Goal: Register for event/course

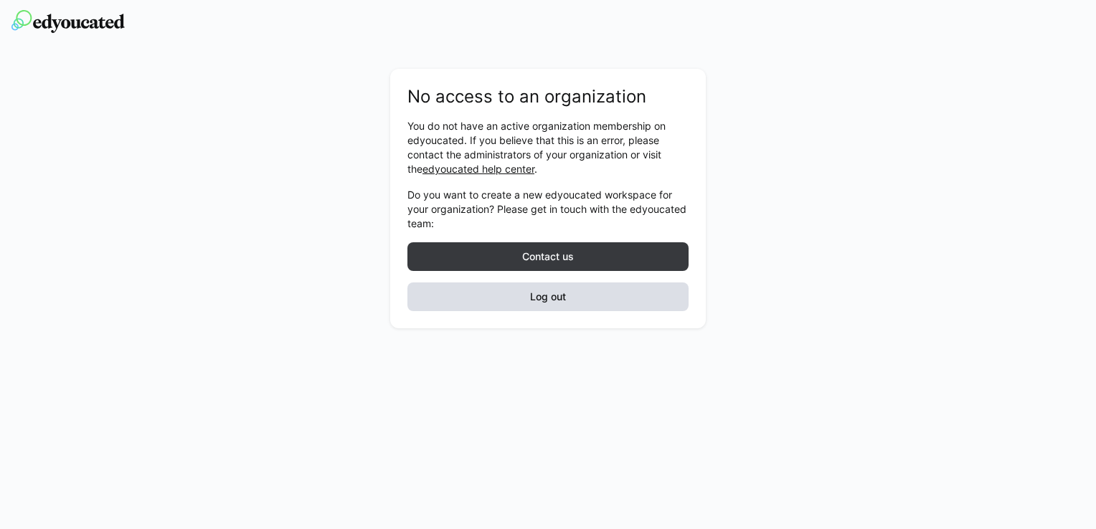
click at [570, 296] on span "Log out" at bounding box center [548, 297] width 281 height 29
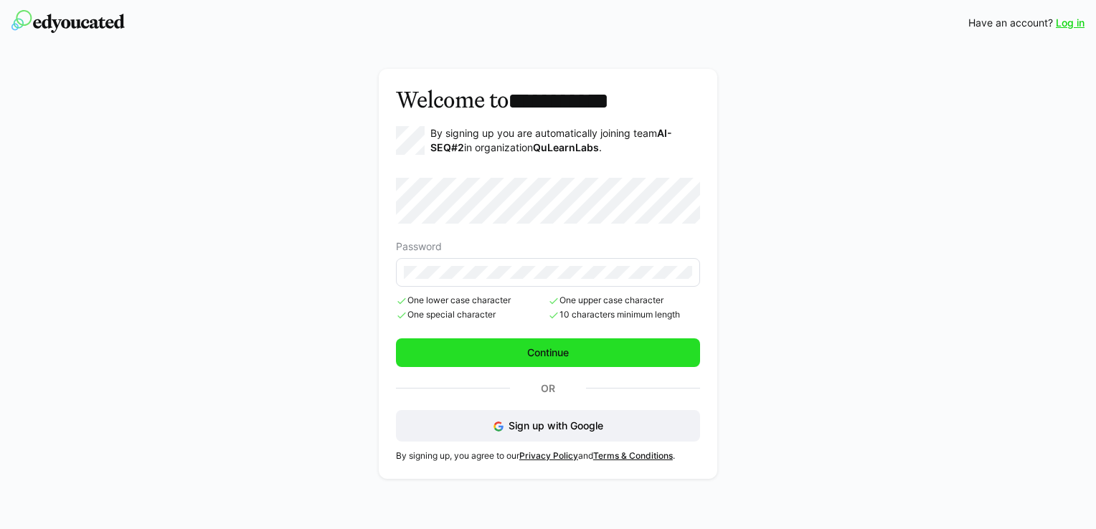
click at [611, 347] on span "Continue" at bounding box center [548, 353] width 304 height 29
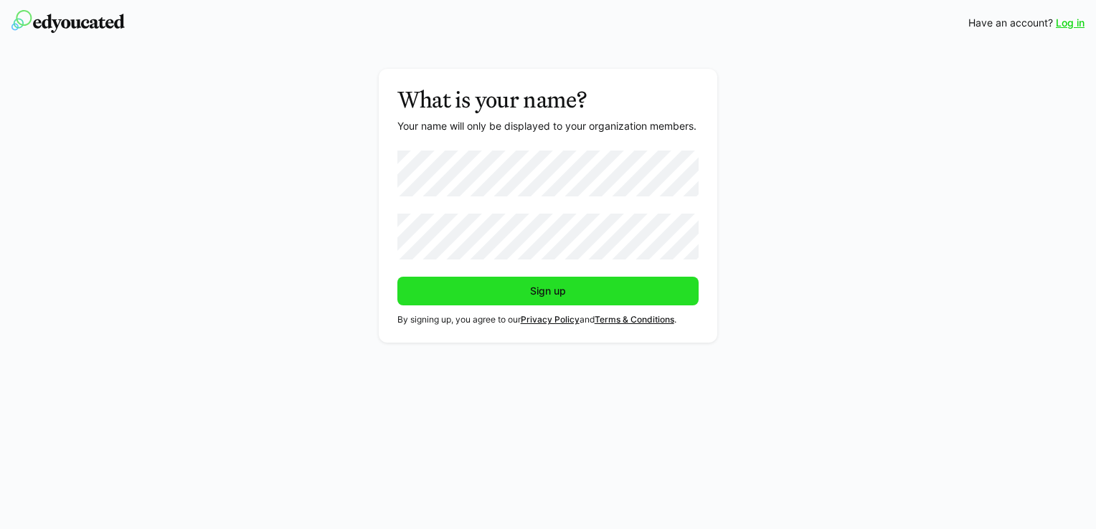
click at [571, 291] on span "Sign up" at bounding box center [548, 291] width 302 height 29
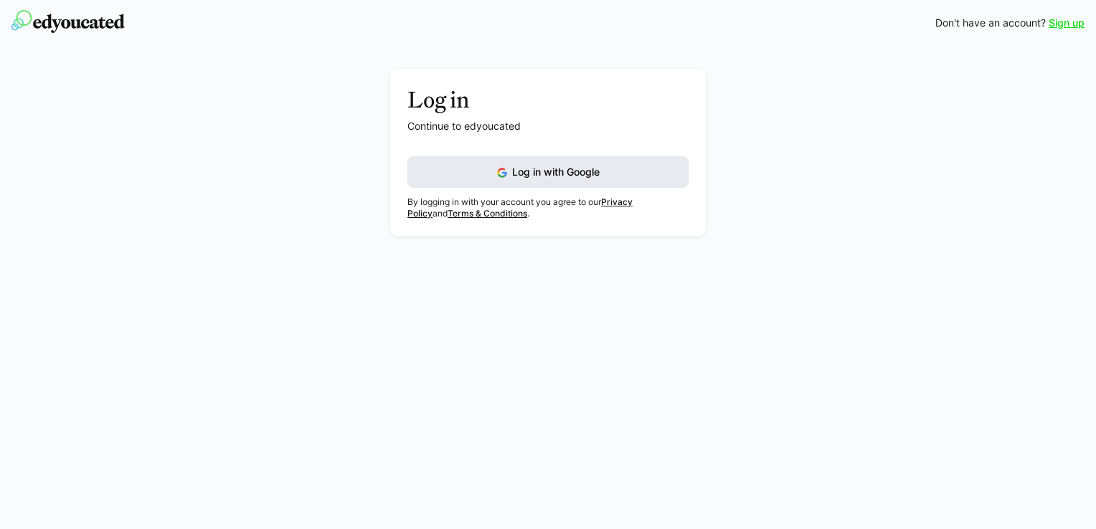
click at [586, 176] on button "Log in with Google" at bounding box center [548, 172] width 281 height 32
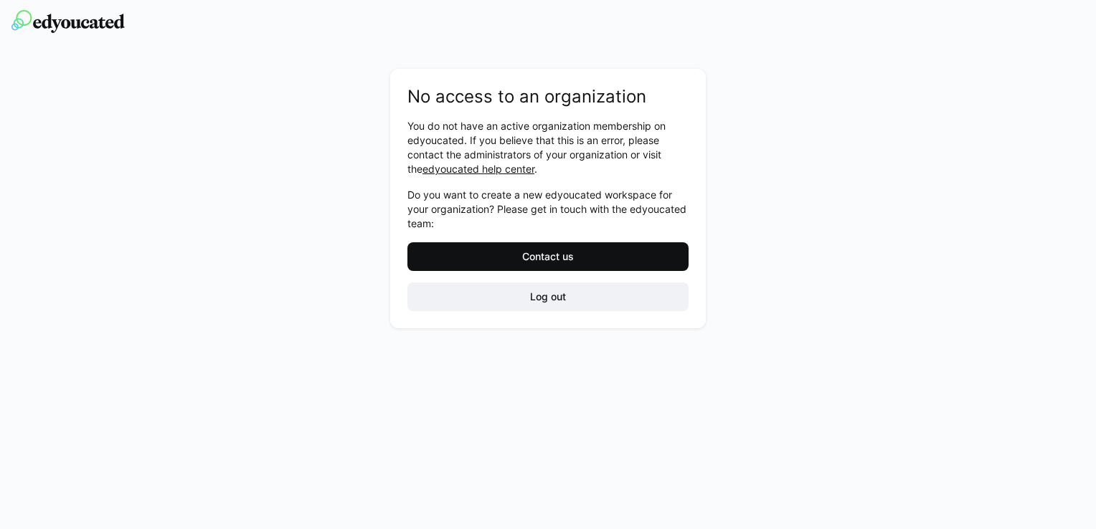
click at [558, 260] on span "Contact us" at bounding box center [548, 257] width 56 height 14
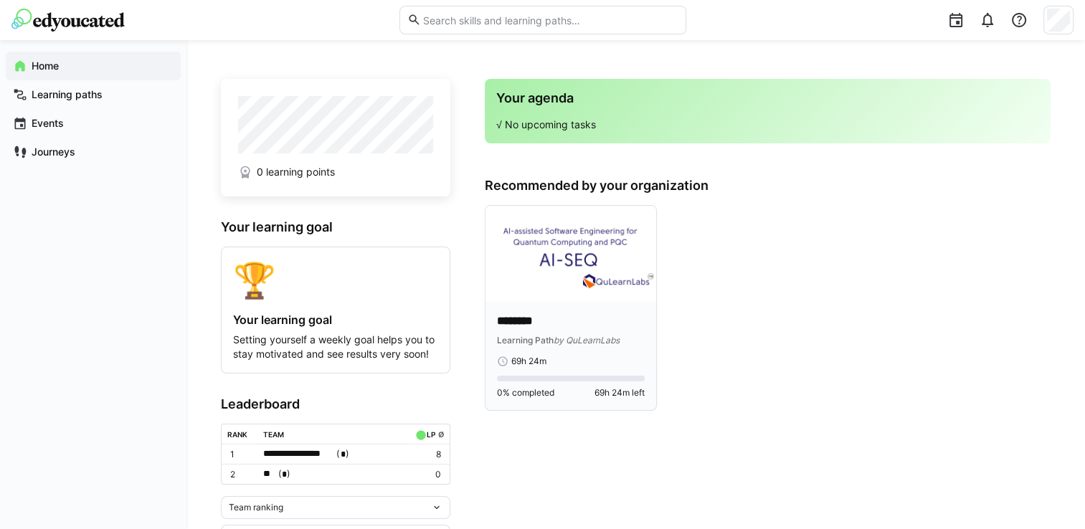
click at [554, 286] on img at bounding box center [571, 254] width 171 height 96
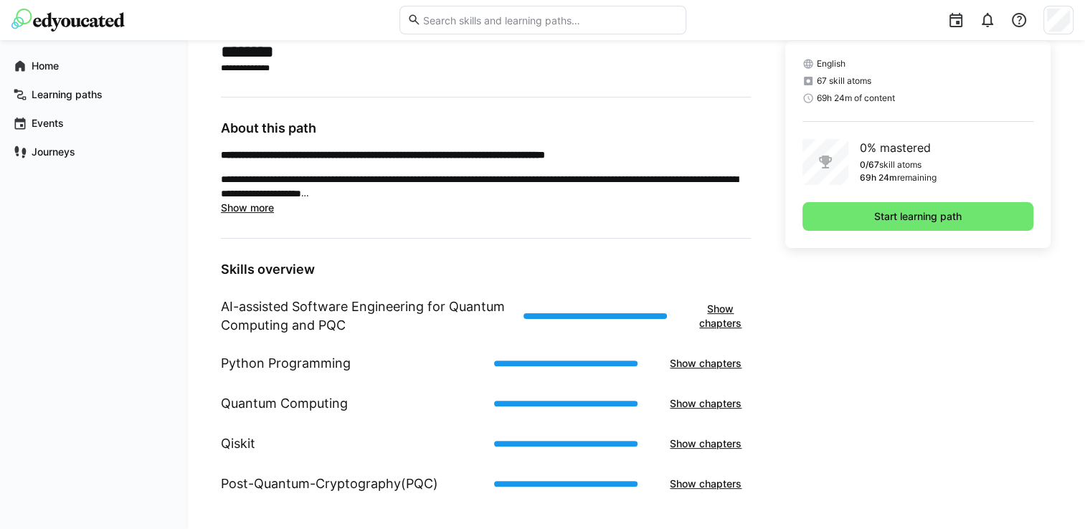
scroll to position [362, 0]
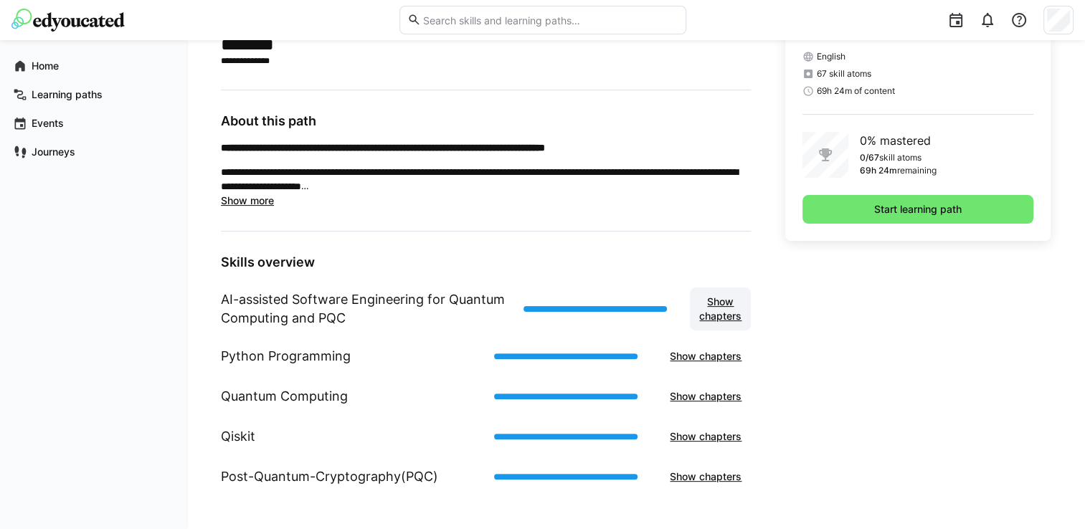
click at [728, 300] on span "Show chapters" at bounding box center [720, 309] width 47 height 29
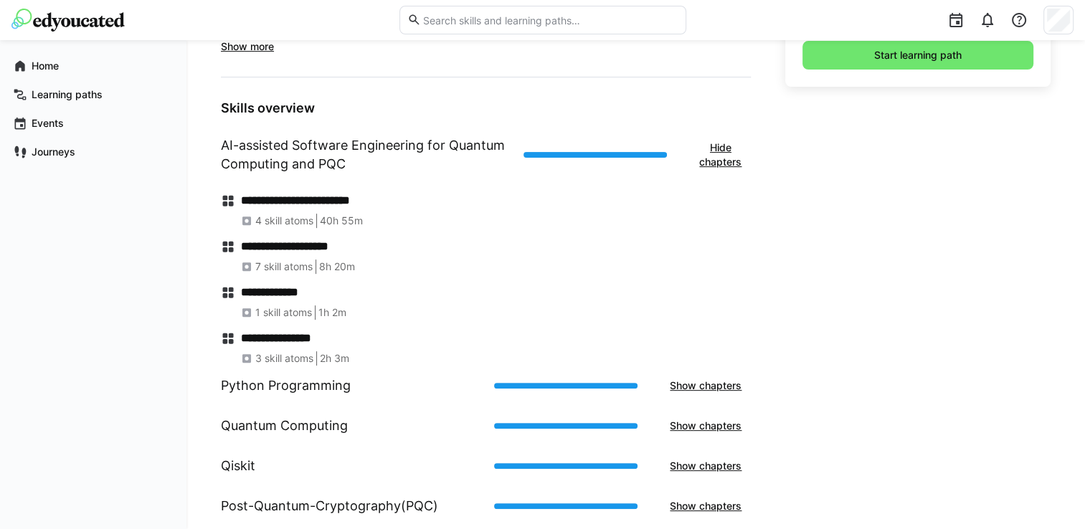
scroll to position [515, 0]
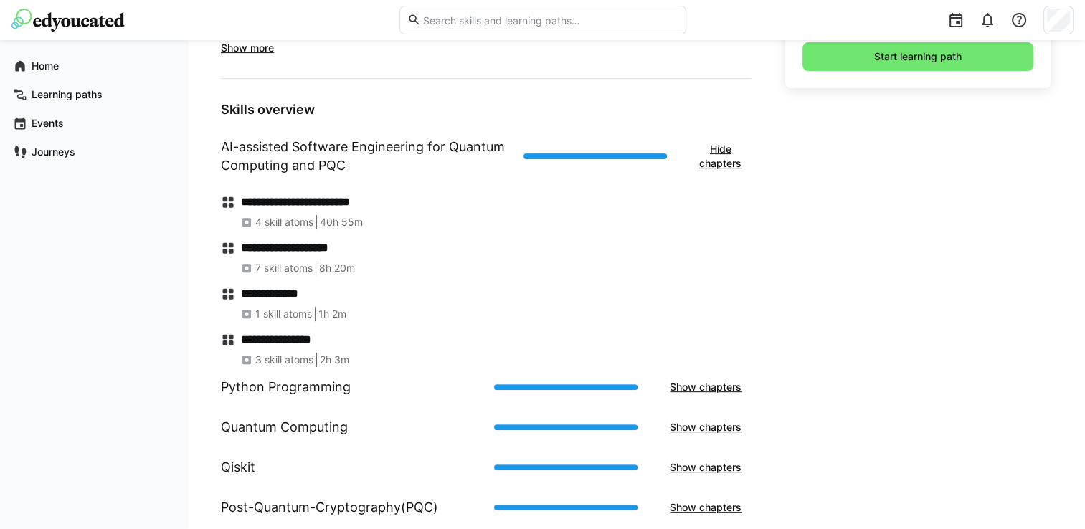
click at [245, 219] on eds-icon at bounding box center [246, 222] width 11 height 11
click at [227, 199] on eds-icon at bounding box center [228, 202] width 14 height 14
click at [276, 198] on h4 "**********" at bounding box center [496, 202] width 510 height 14
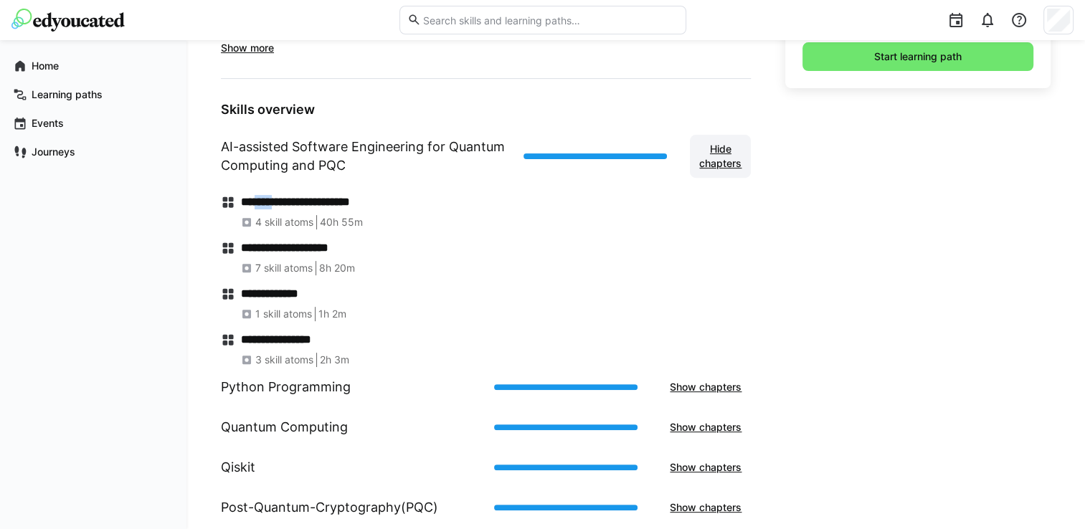
click at [707, 157] on span "Hide chapters" at bounding box center [720, 156] width 47 height 29
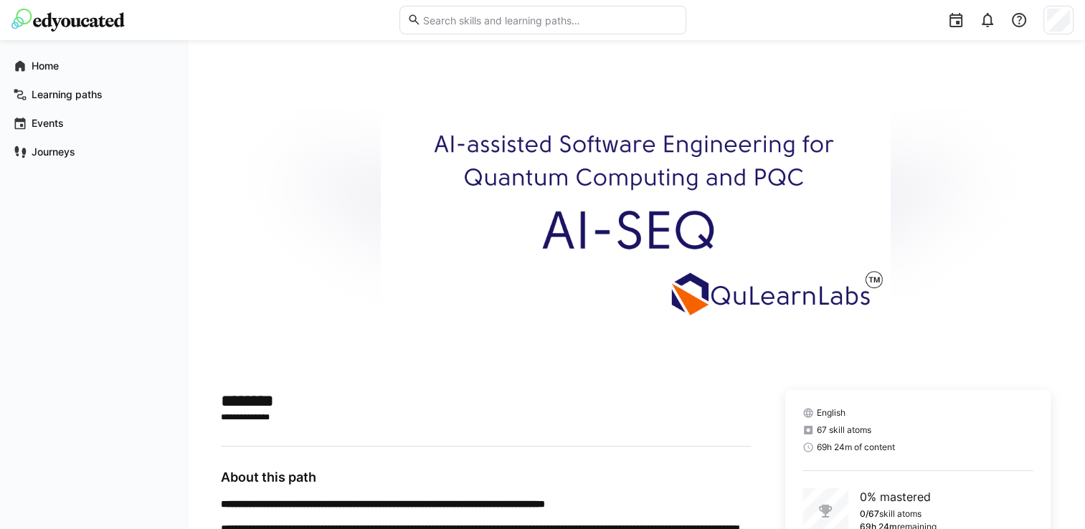
scroll to position [0, 0]
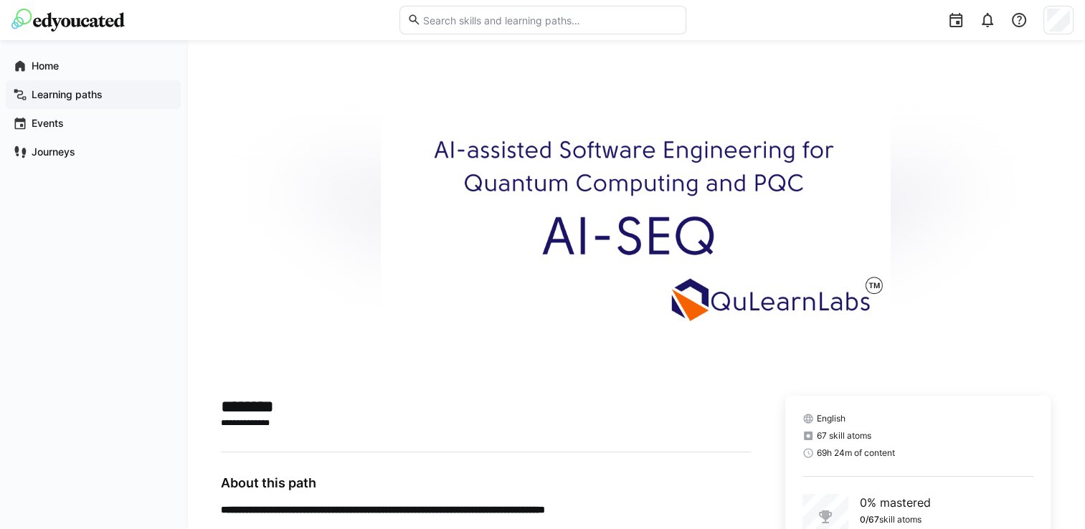
click at [98, 88] on span "Learning paths" at bounding box center [101, 95] width 144 height 14
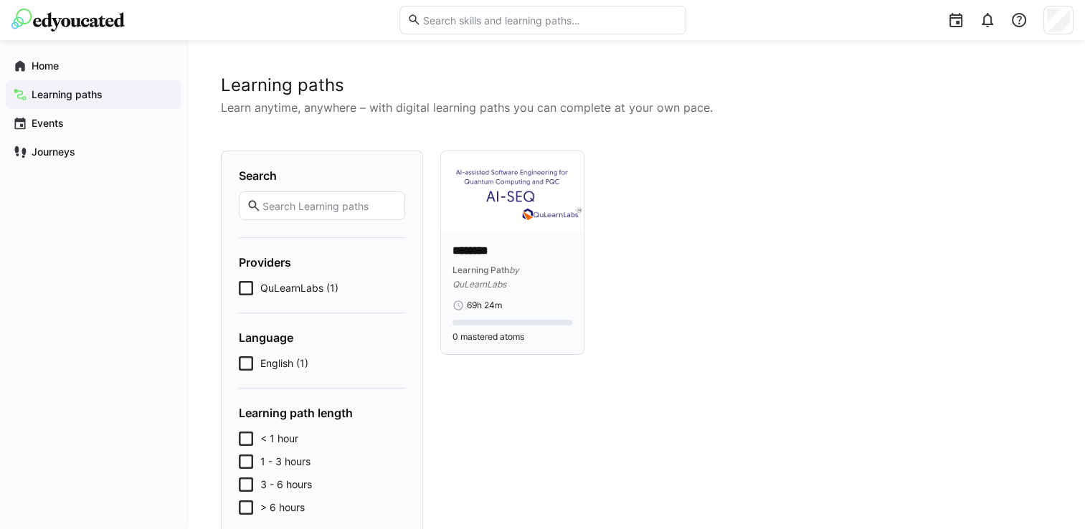
click at [511, 204] on img at bounding box center [512, 191] width 143 height 80
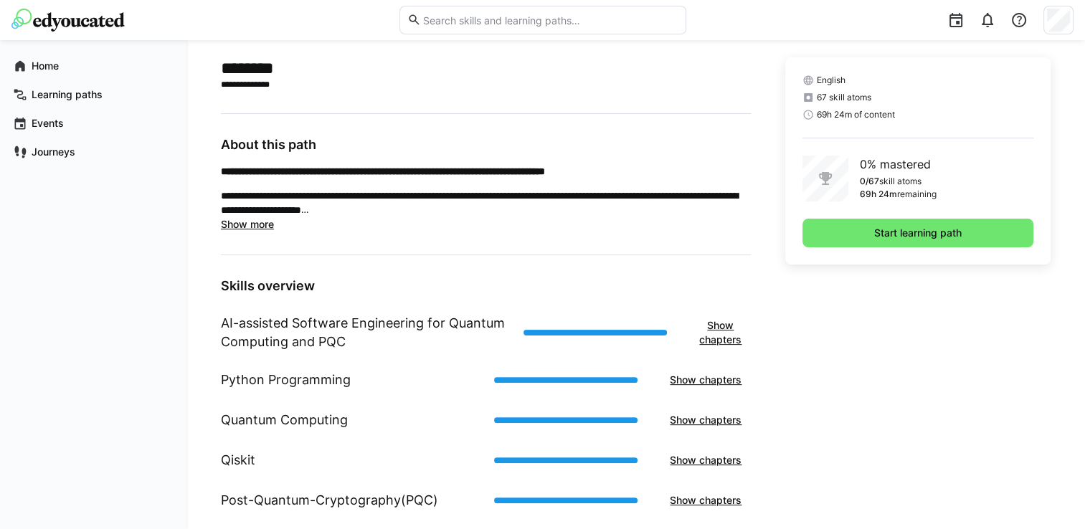
scroll to position [362, 0]
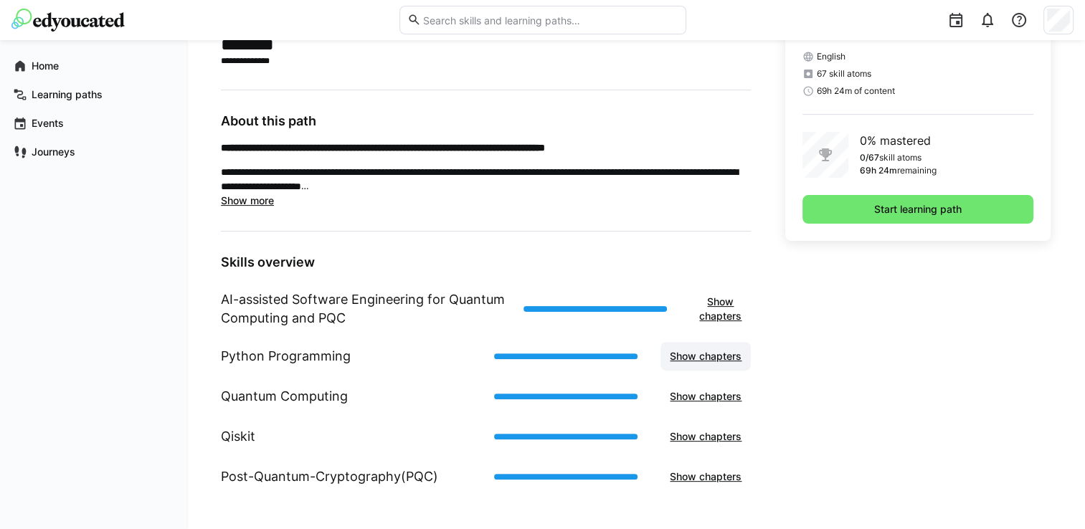
click at [708, 359] on span "Show chapters" at bounding box center [706, 356] width 76 height 14
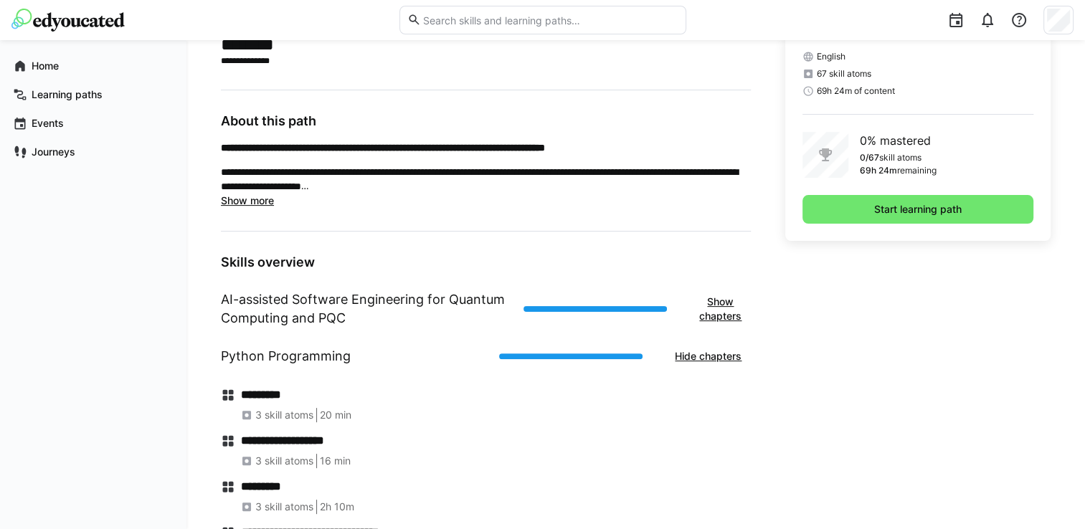
click at [287, 413] on span "3 skill atoms" at bounding box center [284, 415] width 58 height 14
click at [227, 393] on eds-icon at bounding box center [228, 395] width 14 height 14
click at [723, 297] on span "Show chapters" at bounding box center [720, 309] width 47 height 29
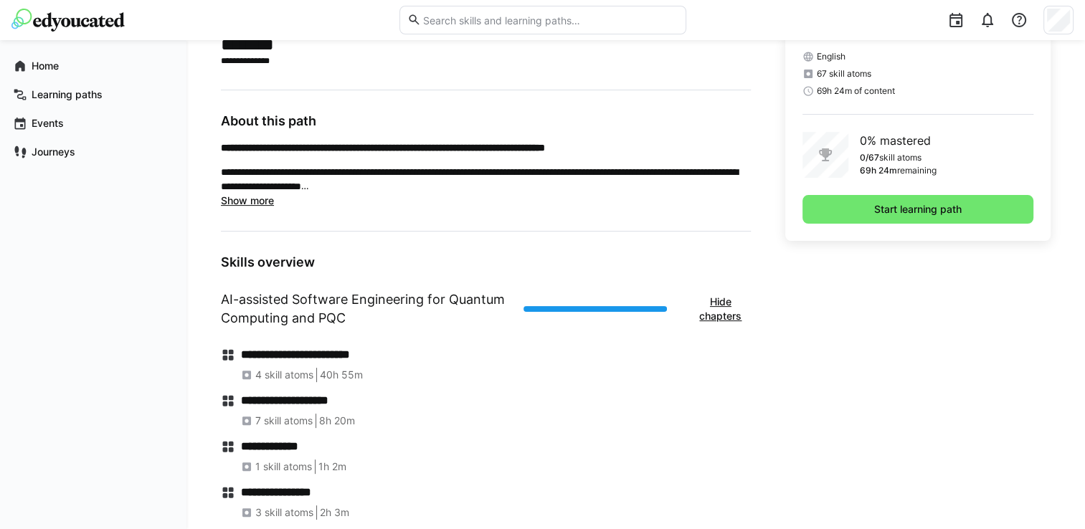
click at [254, 357] on h4 "**********" at bounding box center [496, 355] width 510 height 14
click at [426, 331] on div "AI-assisted Software Engineering for Quantum Computing and PQC Hide chapters" at bounding box center [486, 309] width 530 height 55
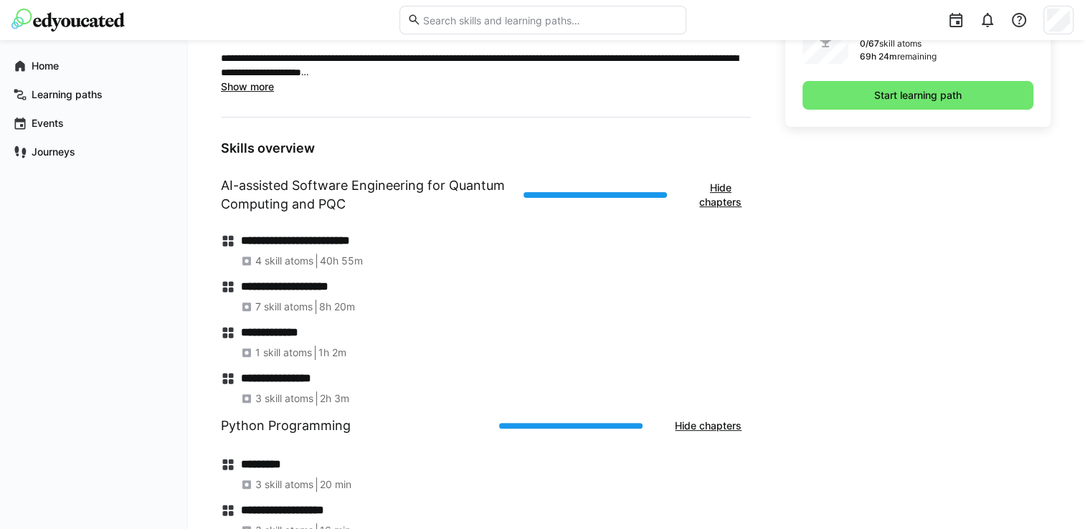
scroll to position [477, 0]
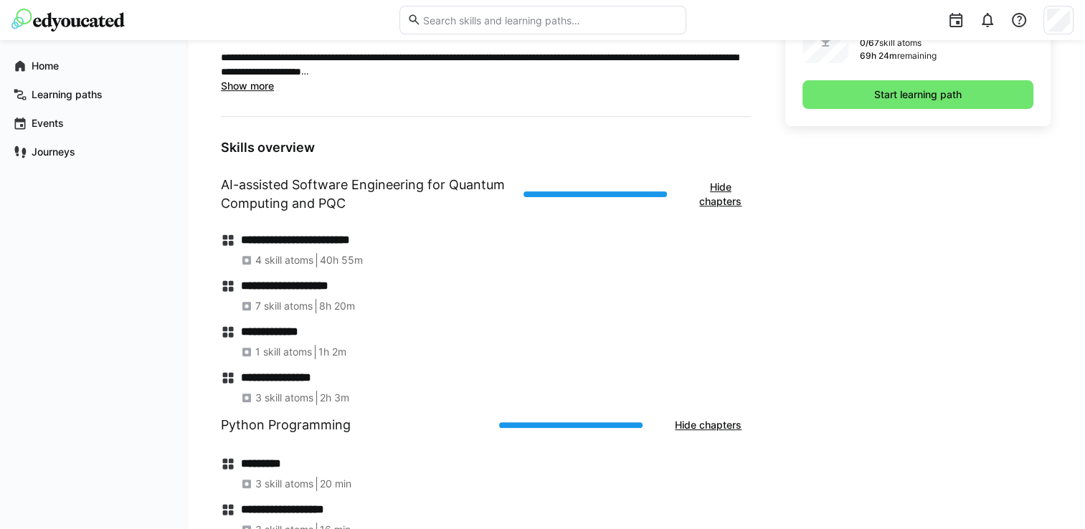
click at [265, 380] on h4 "**********" at bounding box center [496, 378] width 510 height 14
click at [291, 397] on span "3 skill atoms" at bounding box center [284, 398] width 58 height 14
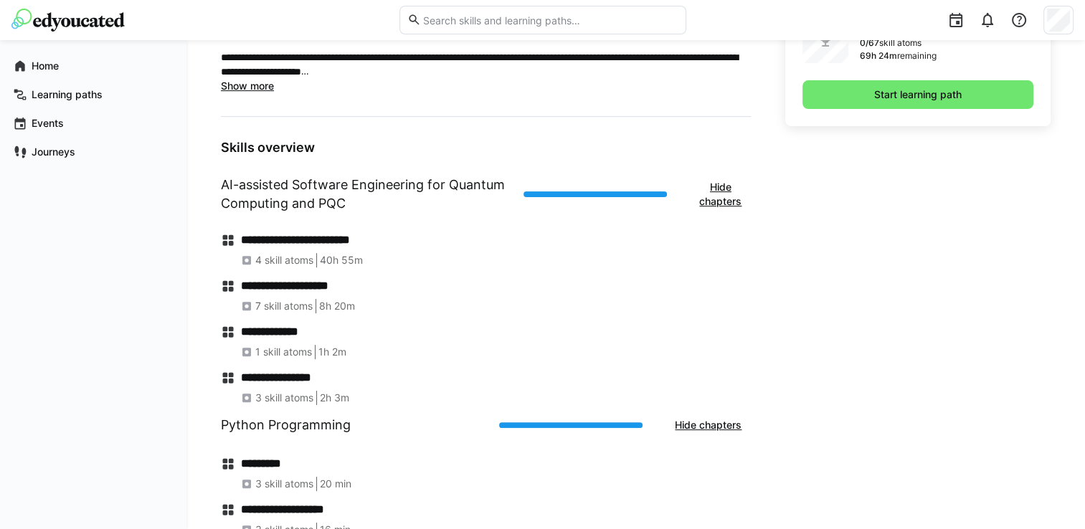
drag, startPoint x: 291, startPoint y: 397, endPoint x: 270, endPoint y: 231, distance: 167.7
click at [270, 231] on div "**********" at bounding box center [486, 314] width 530 height 184
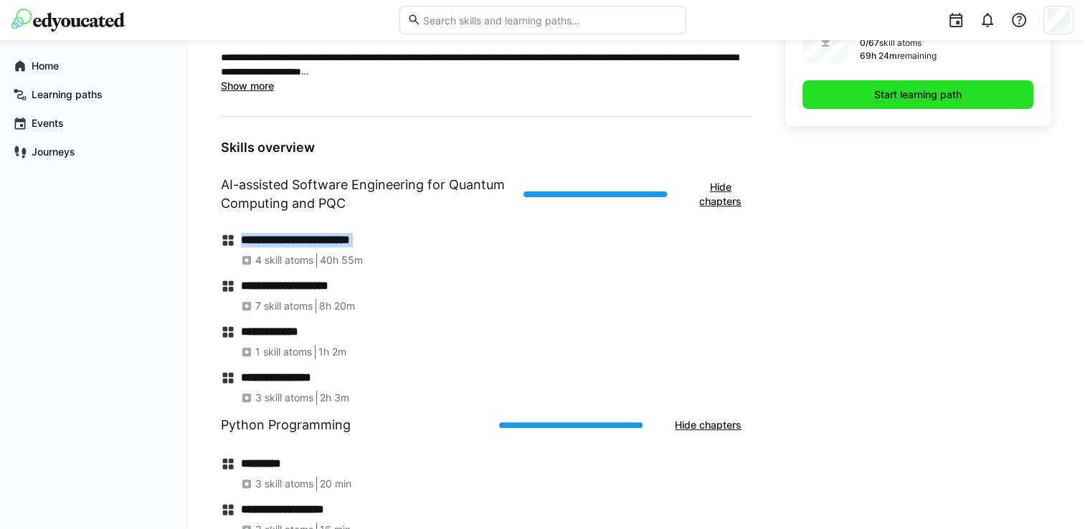
click at [966, 101] on span "Start learning path" at bounding box center [918, 94] width 231 height 29
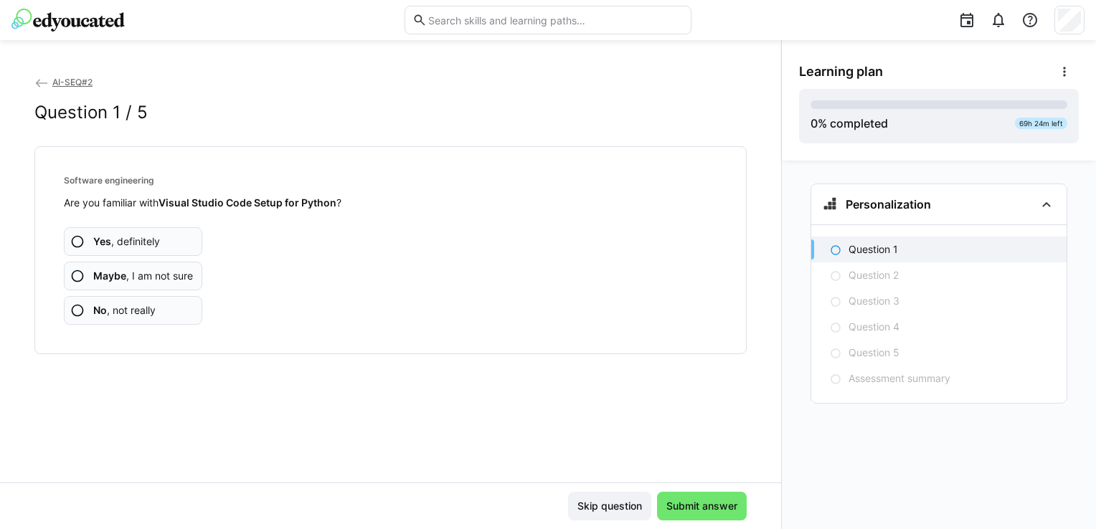
click at [93, 281] on b "Maybe" at bounding box center [109, 276] width 33 height 12
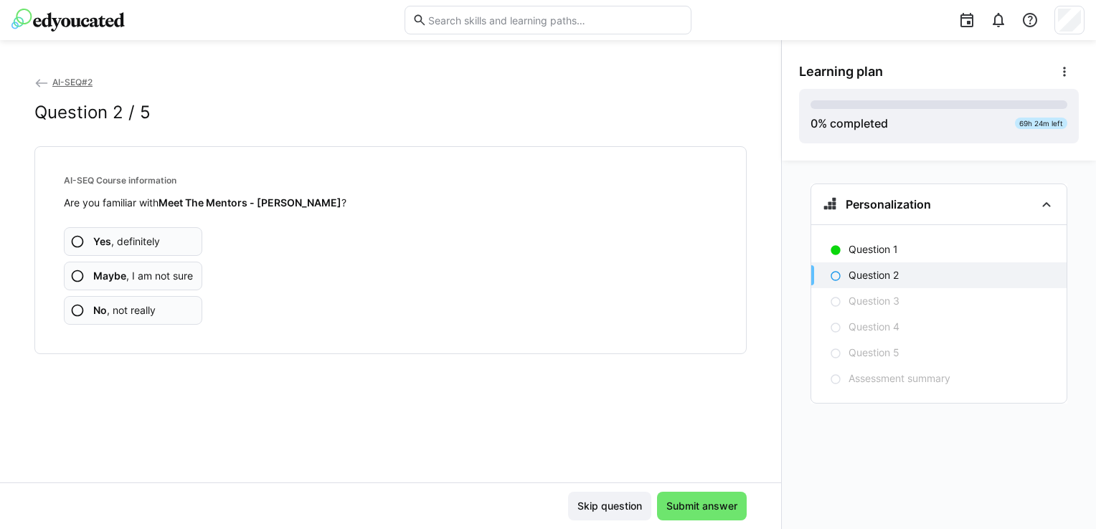
click at [165, 248] on app-assessment-question-radio "Yes , definitely" at bounding box center [133, 241] width 138 height 29
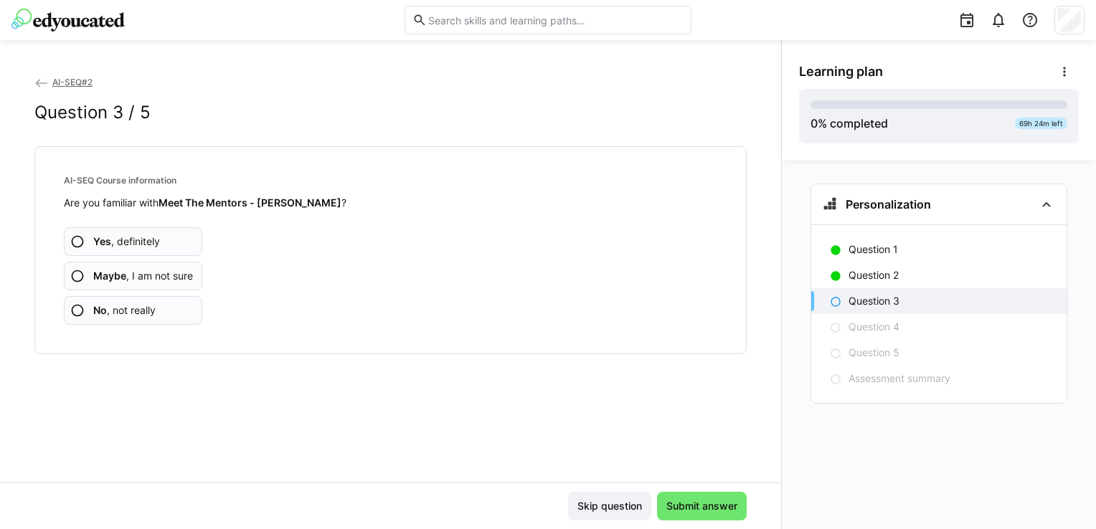
click at [167, 239] on app-assessment-question-radio "Yes , definitely" at bounding box center [133, 241] width 138 height 29
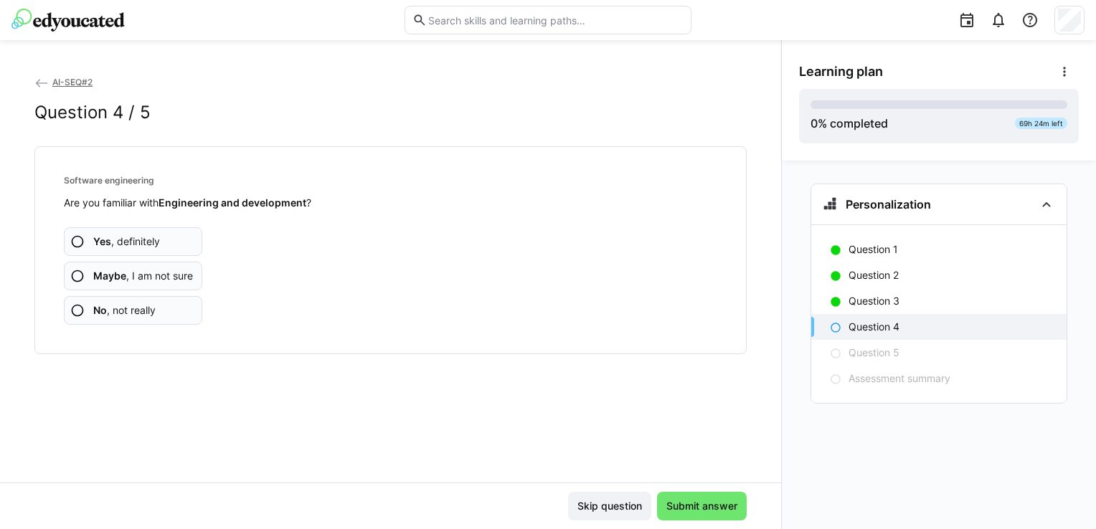
click at [168, 239] on app-assessment-question-radio "Yes , definitely" at bounding box center [133, 241] width 138 height 29
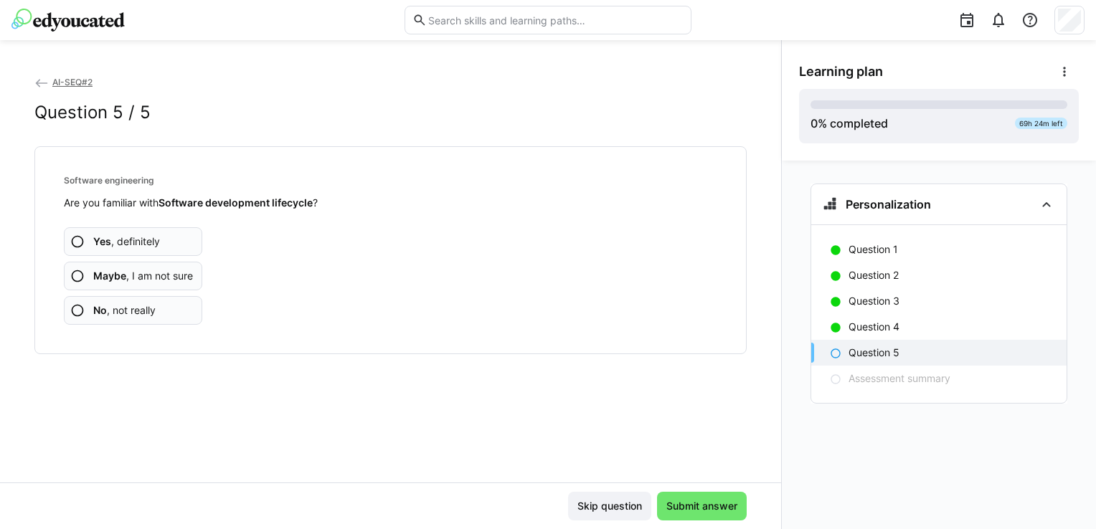
click at [168, 239] on app-assessment-question-radio "Yes , definitely" at bounding box center [133, 241] width 138 height 29
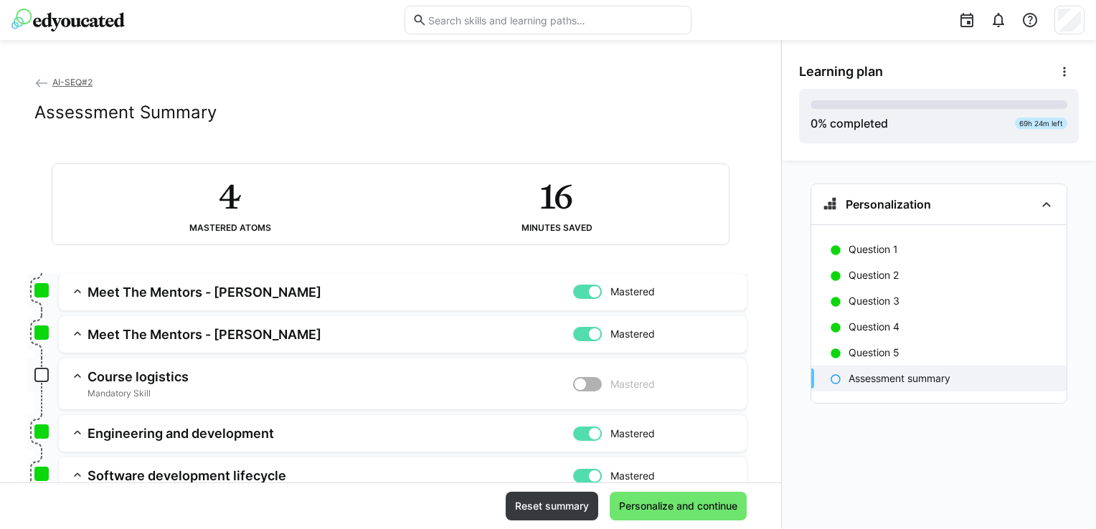
click at [259, 296] on h3 "Meet The Mentors - Ravi" at bounding box center [331, 292] width 486 height 17
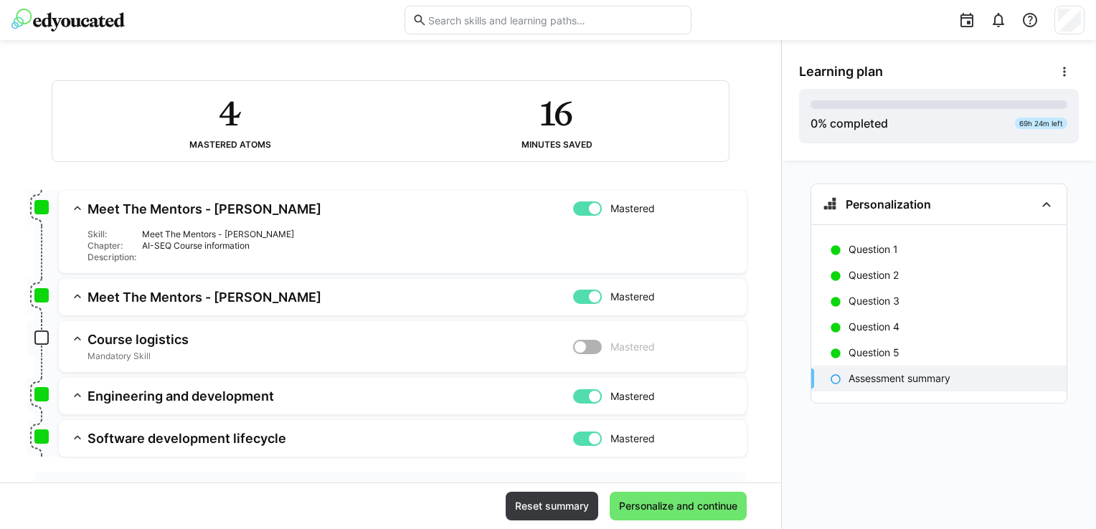
scroll to position [158, 0]
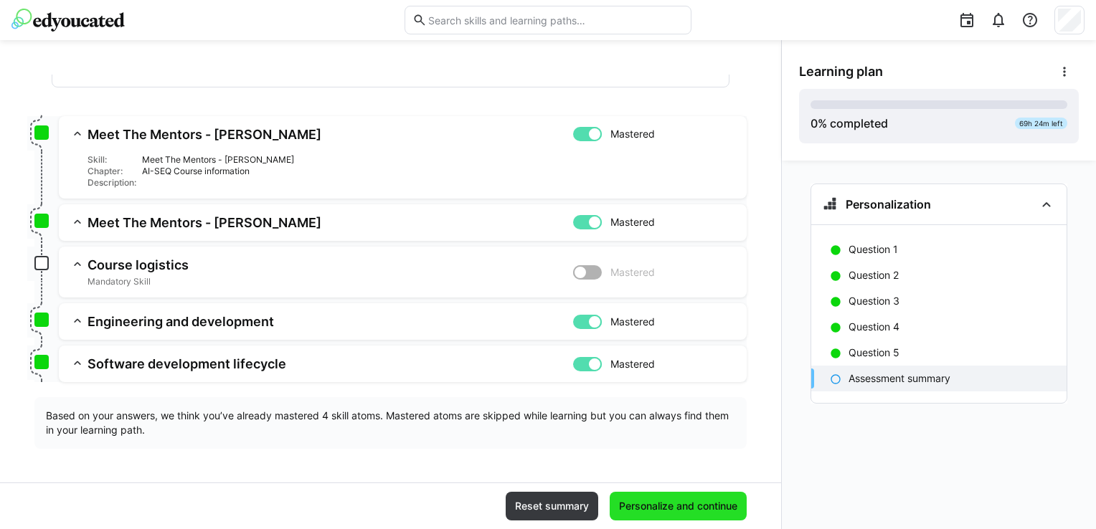
click at [680, 504] on span "Personalize and continue" at bounding box center [678, 506] width 123 height 14
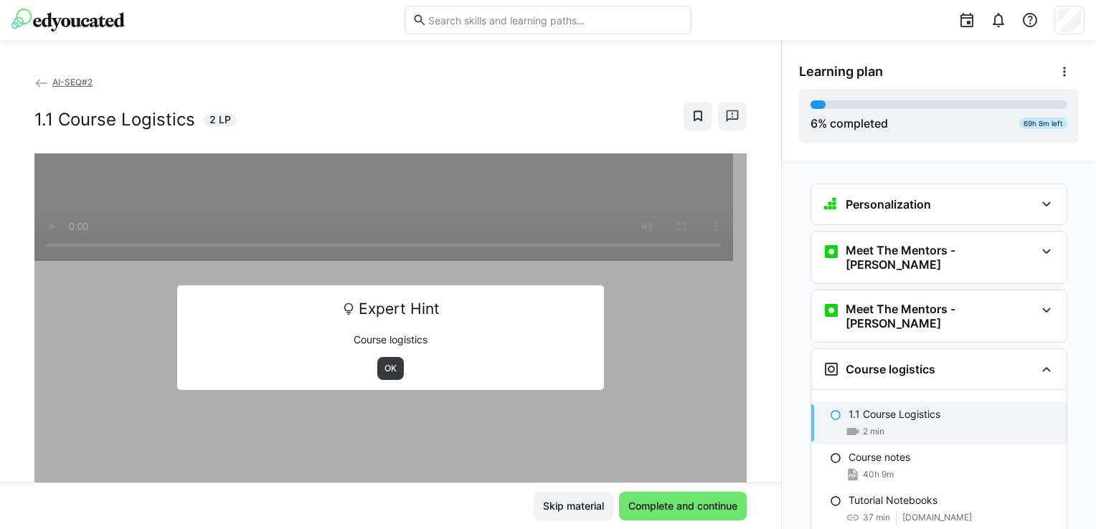
scroll to position [164, 0]
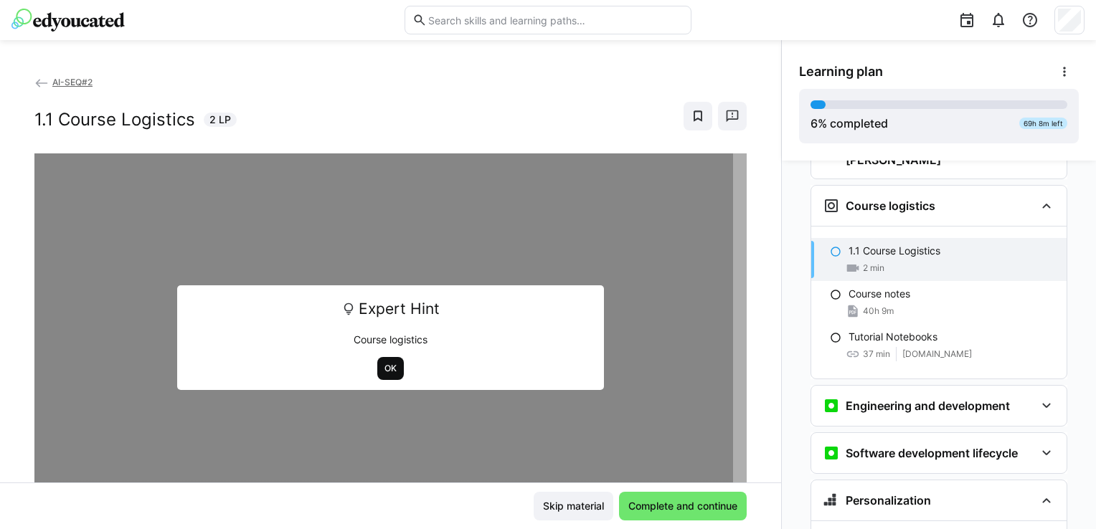
click at [380, 375] on span "OK" at bounding box center [390, 368] width 27 height 23
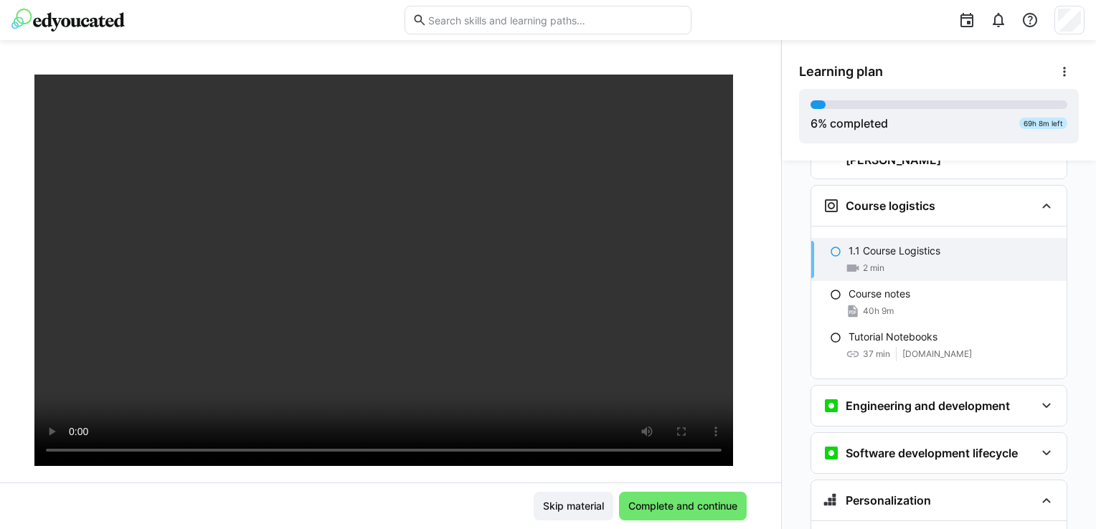
scroll to position [77, 0]
